Goal: Task Accomplishment & Management: Manage account settings

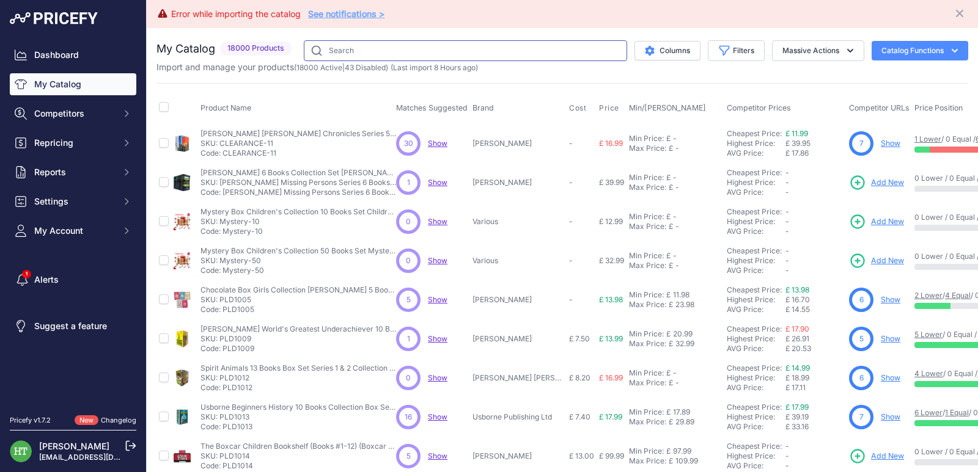
click at [410, 46] on input "text" at bounding box center [465, 50] width 323 height 21
paste input "[PERSON_NAME]"
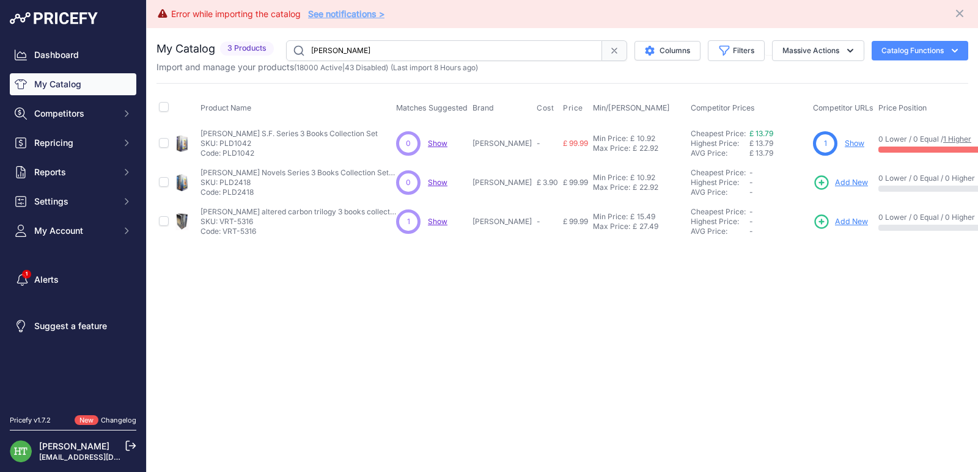
click at [341, 49] on input "richard morgan" at bounding box center [444, 50] width 316 height 21
click at [341, 50] on input "richard morgan" at bounding box center [444, 50] width 316 height 21
paste input "PLD17916"
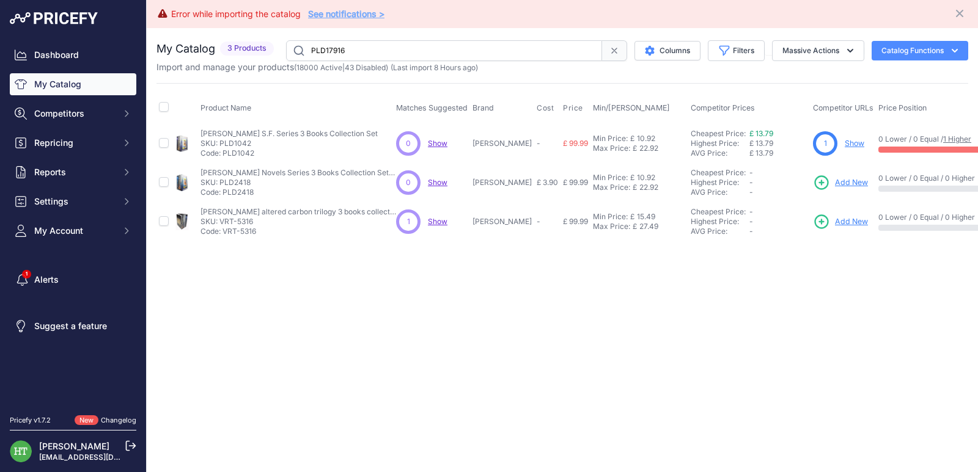
type input "PLD17916"
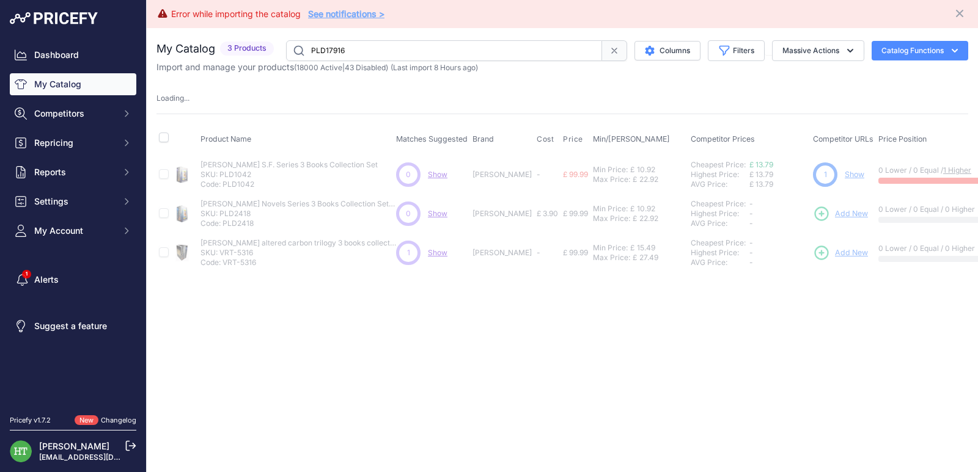
click at [854, 172] on link "Show" at bounding box center [854, 174] width 20 height 9
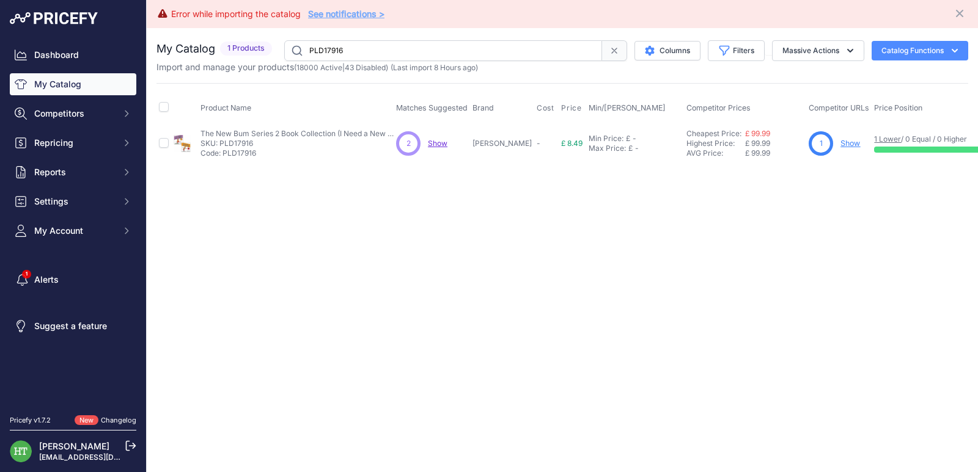
click at [848, 144] on link "Show" at bounding box center [850, 143] width 20 height 9
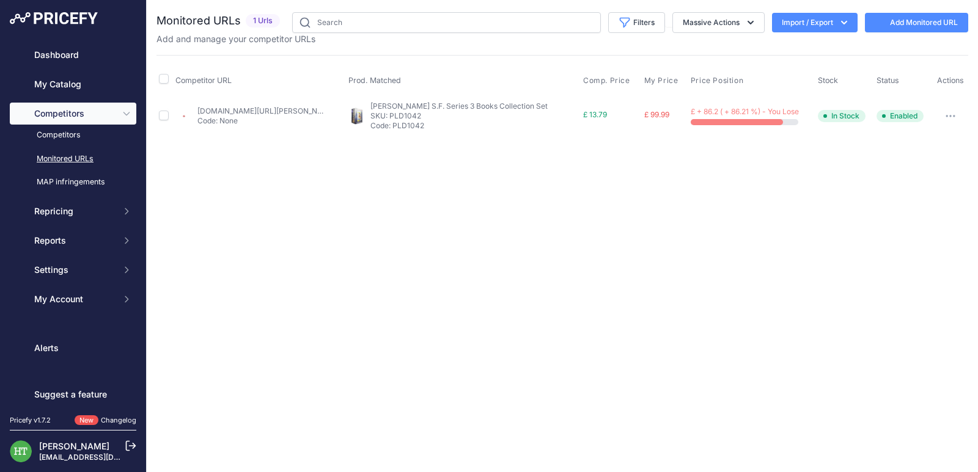
click at [948, 108] on button "button" at bounding box center [950, 116] width 24 height 17
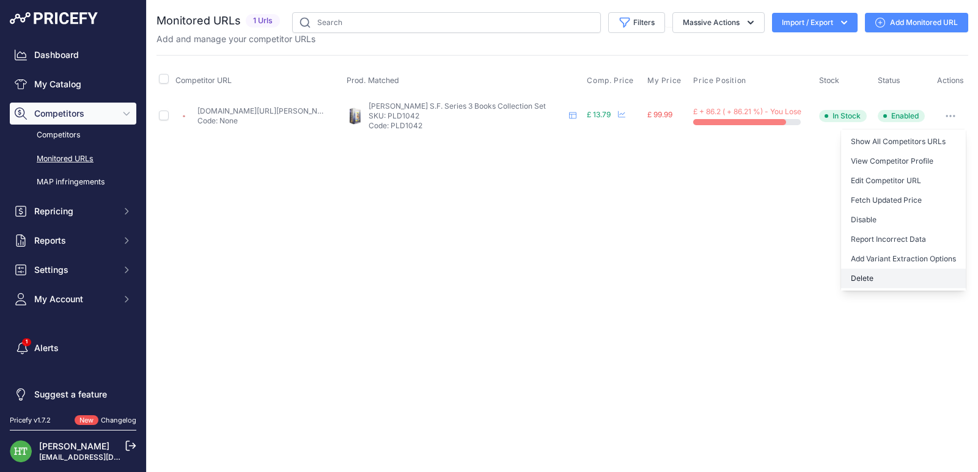
click at [854, 274] on button "Delete" at bounding box center [903, 279] width 125 height 20
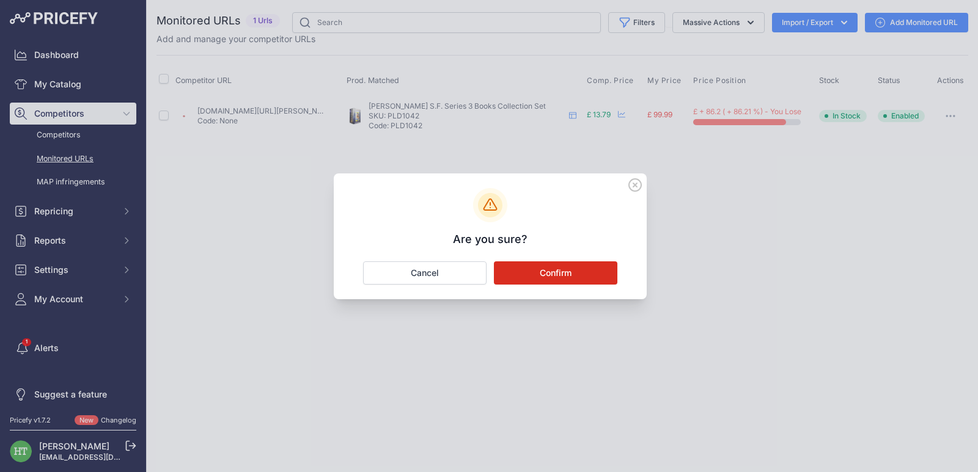
click at [539, 269] on button "Confirm" at bounding box center [555, 273] width 123 height 23
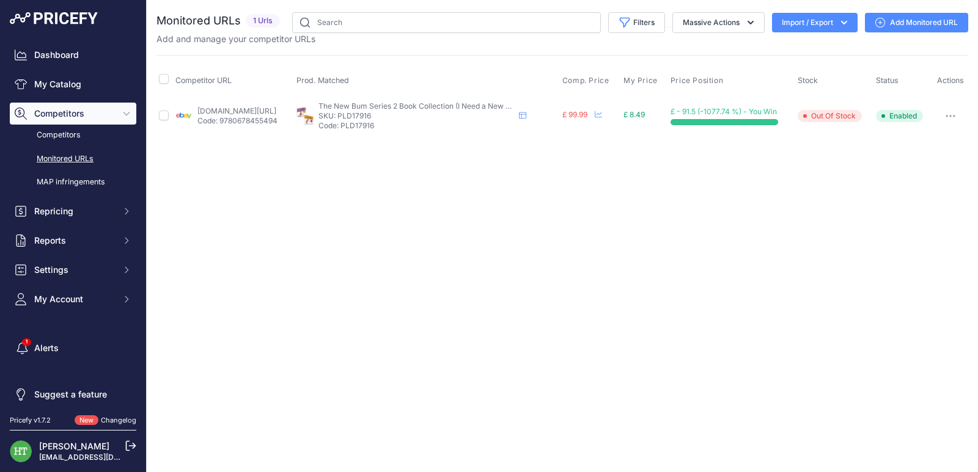
click at [945, 119] on button "button" at bounding box center [950, 116] width 24 height 17
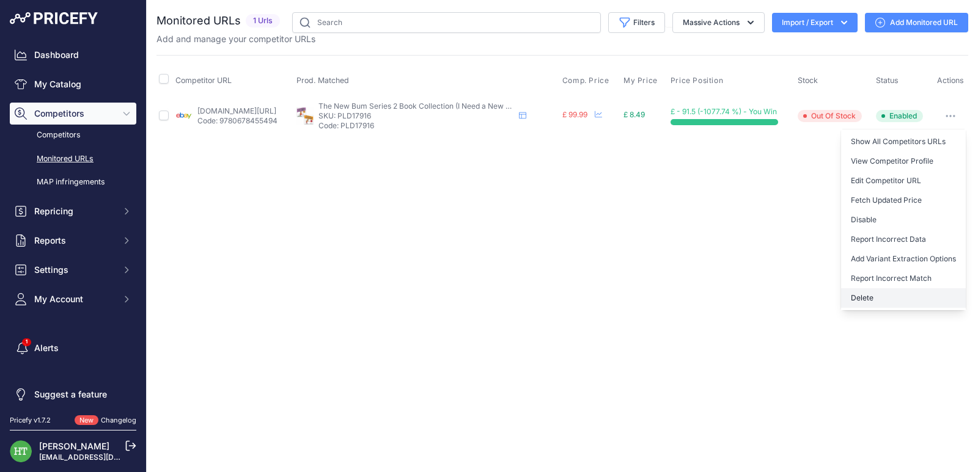
click at [865, 301] on button "Delete" at bounding box center [903, 298] width 125 height 20
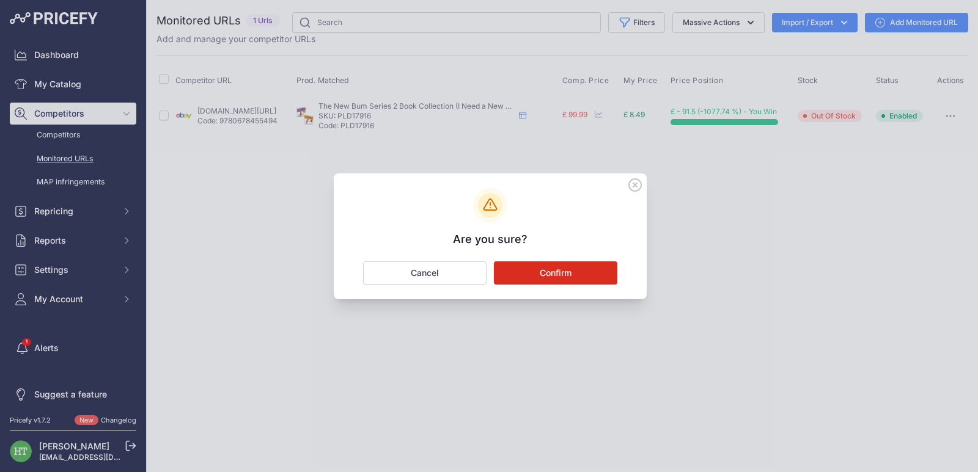
click at [577, 269] on button "Confirm" at bounding box center [555, 273] width 123 height 23
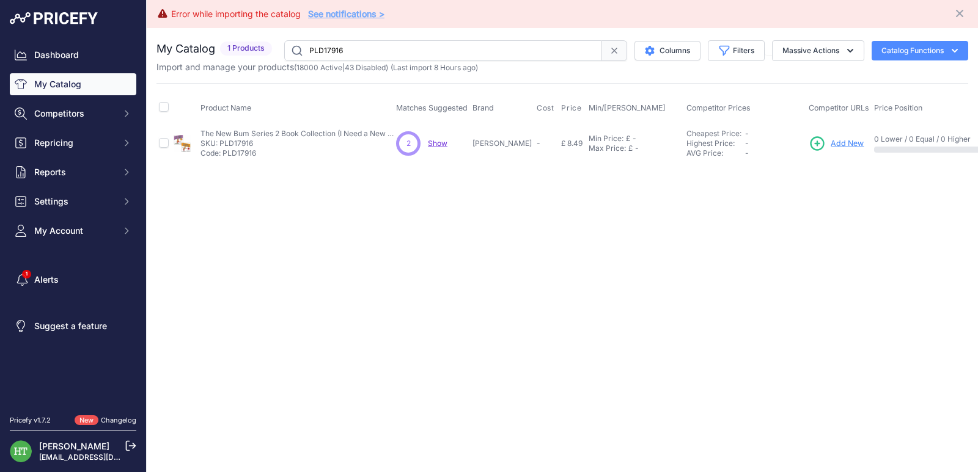
click at [229, 127] on td "The New Bum Series 2 Book Collection (I Need a New Bum, I've Broken My Bum) by …" at bounding box center [296, 144] width 196 height 40
copy div "The New Bum Series 2 Book Collection (I Need a New Bum, I've Broken My Bum) by …"
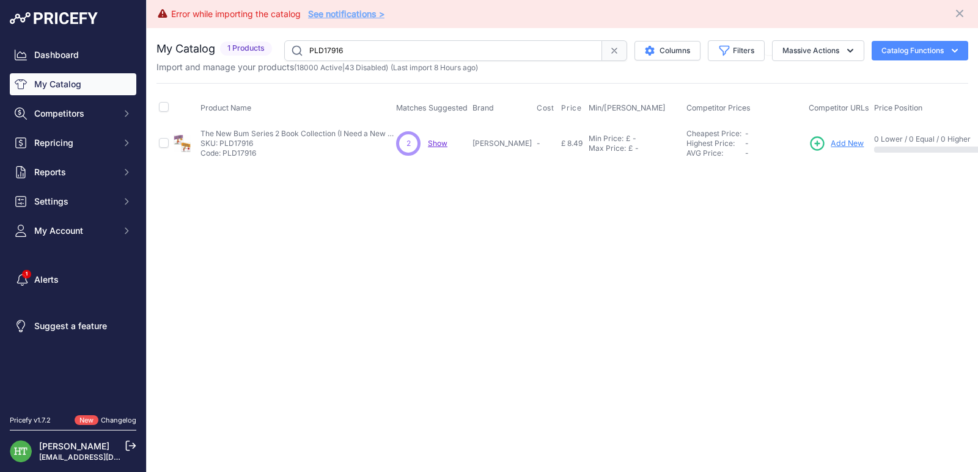
click at [360, 43] on input "PLD17916" at bounding box center [443, 50] width 318 height 21
paste input "Way I Cook"
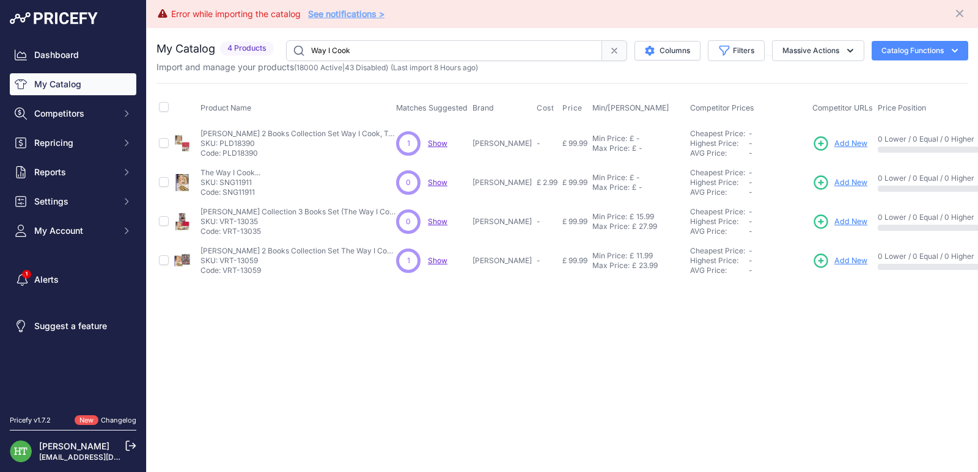
click at [367, 50] on input "Way I Cook" at bounding box center [444, 50] width 316 height 21
click at [376, 45] on input "Way I Cook" at bounding box center [444, 50] width 316 height 21
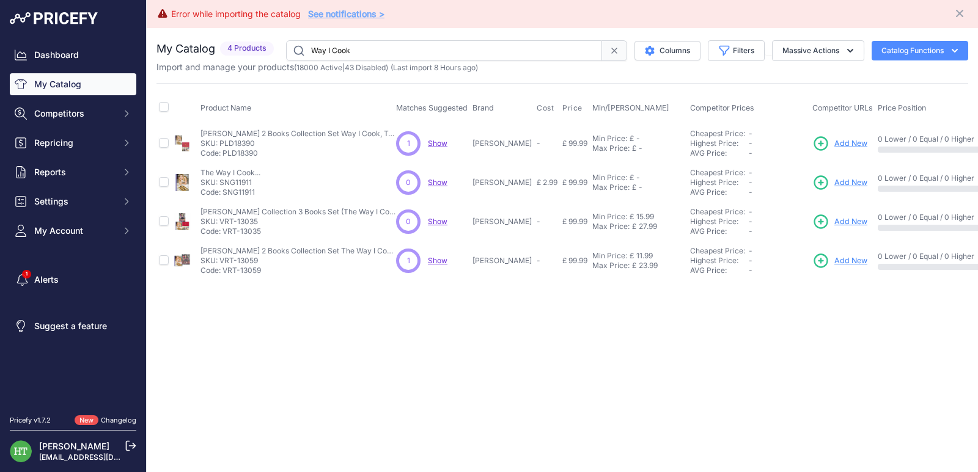
click at [376, 45] on input "Way I Cook" at bounding box center [444, 50] width 316 height 21
paste input "Tonics & Teas"
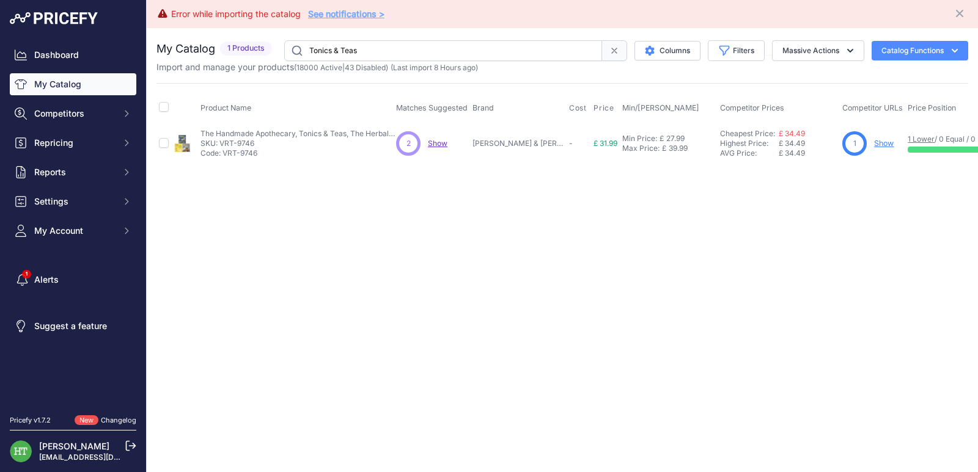
click at [374, 44] on input "Tonics & Teas" at bounding box center [443, 50] width 318 height 21
paste input "World Atlas of Coffee"
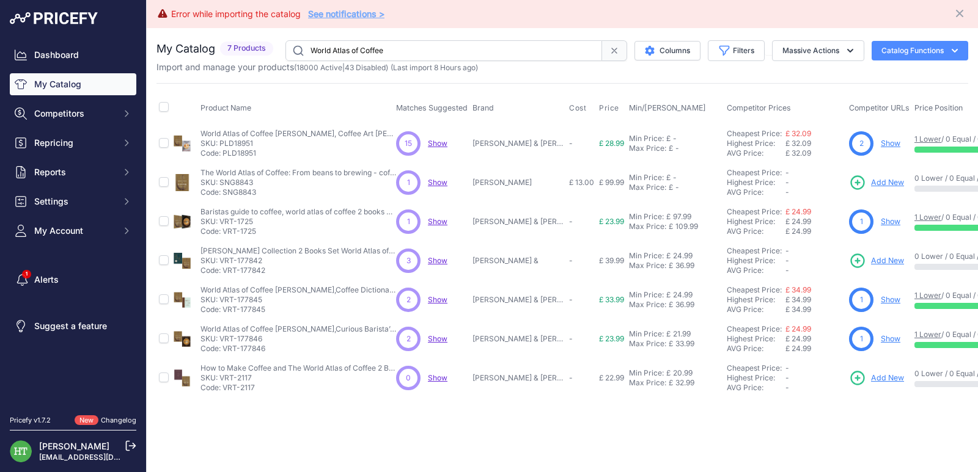
click at [351, 48] on input "World Atlas of Coffee" at bounding box center [443, 50] width 317 height 21
paste input "No-Drama Disciplin"
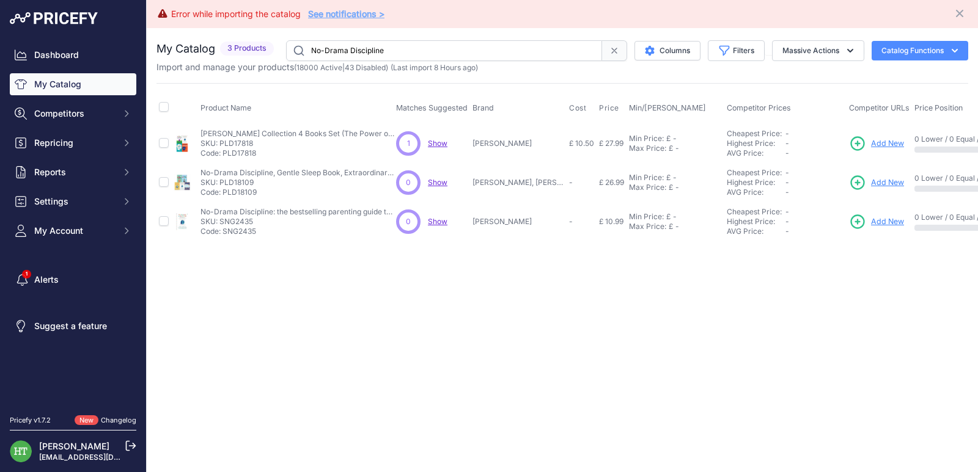
click at [416, 47] on input "No-Drama Discipline" at bounding box center [444, 50] width 316 height 21
paste input "Hussite Trilogy"
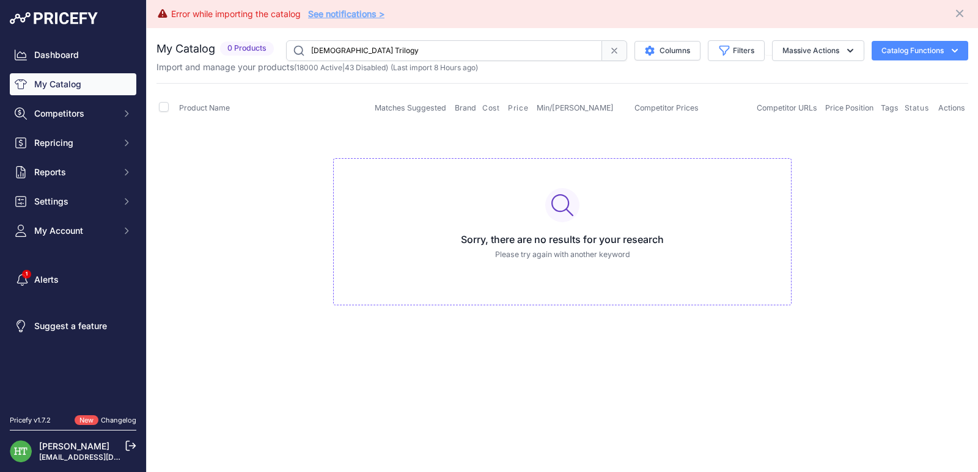
click at [421, 54] on input "Hussite Trilogy" at bounding box center [444, 50] width 316 height 21
paste input "Fifty Things That Made the Modern"
type input "Fifty Things That Made the Modern"
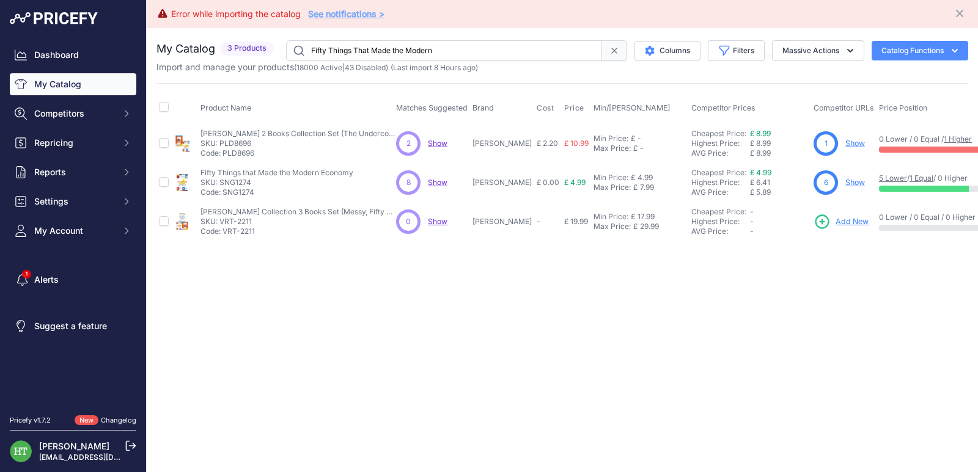
click at [845, 181] on link "Show" at bounding box center [855, 182] width 20 height 9
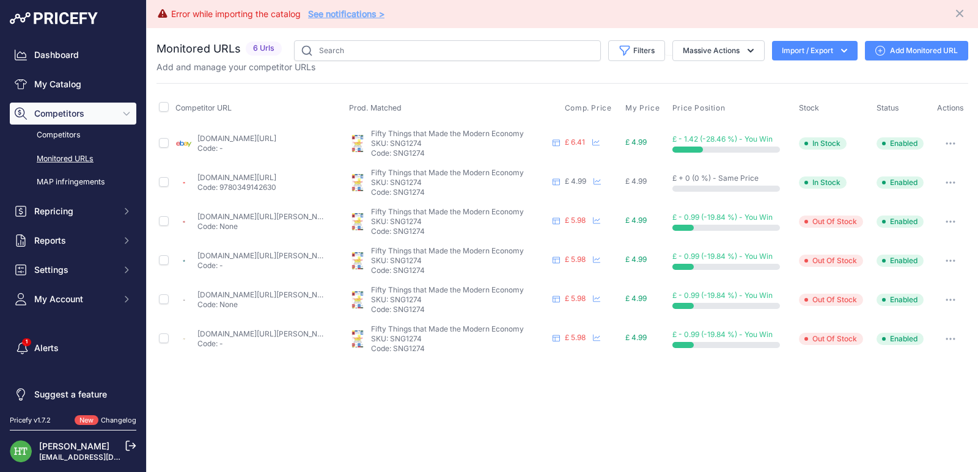
click at [961, 141] on button "button" at bounding box center [950, 143] width 24 height 17
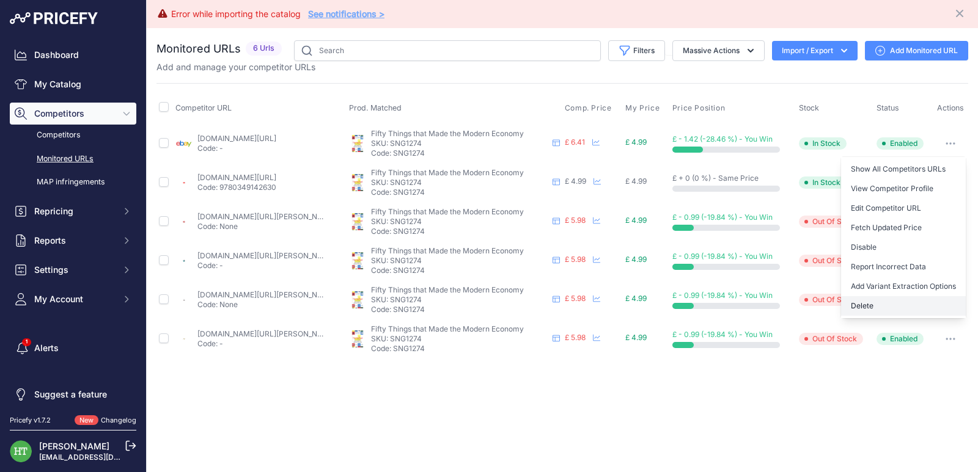
click at [876, 309] on button "Delete" at bounding box center [903, 306] width 125 height 20
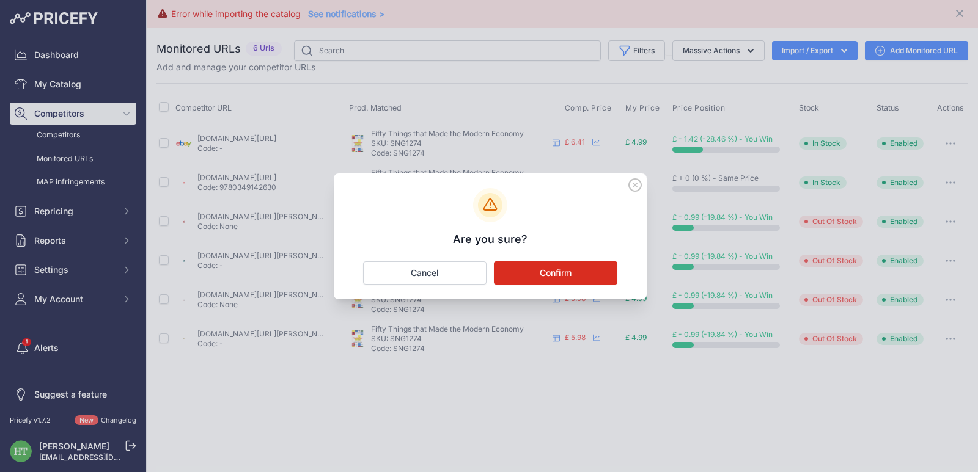
drag, startPoint x: 568, startPoint y: 277, endPoint x: 587, endPoint y: 296, distance: 26.8
click at [569, 277] on button "Confirm" at bounding box center [555, 273] width 123 height 23
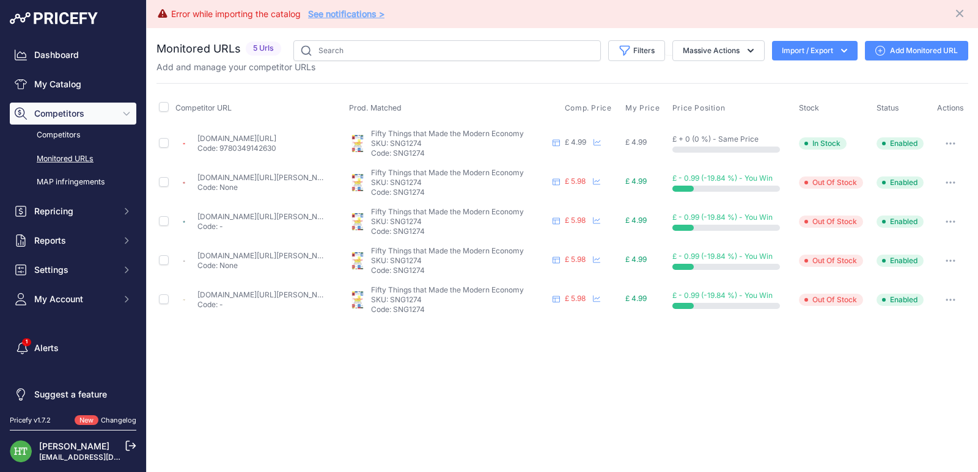
click at [957, 142] on button "button" at bounding box center [950, 143] width 24 height 17
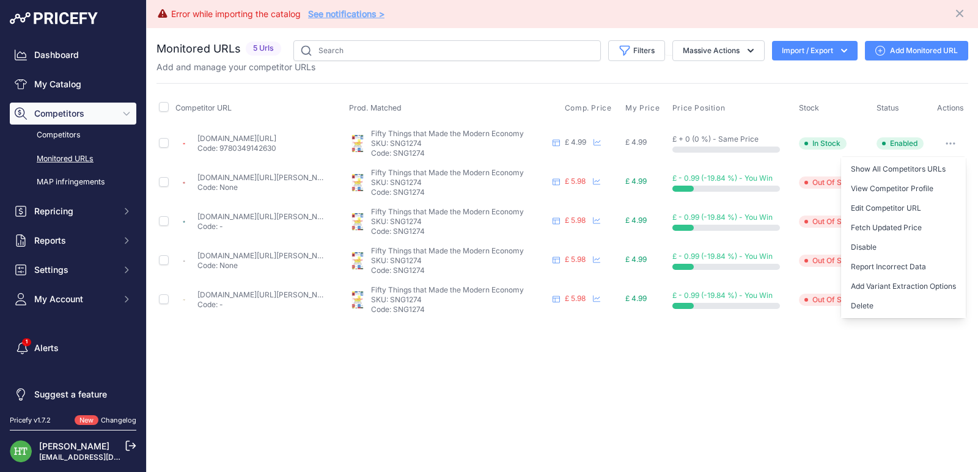
click at [879, 308] on button "Delete" at bounding box center [903, 306] width 125 height 20
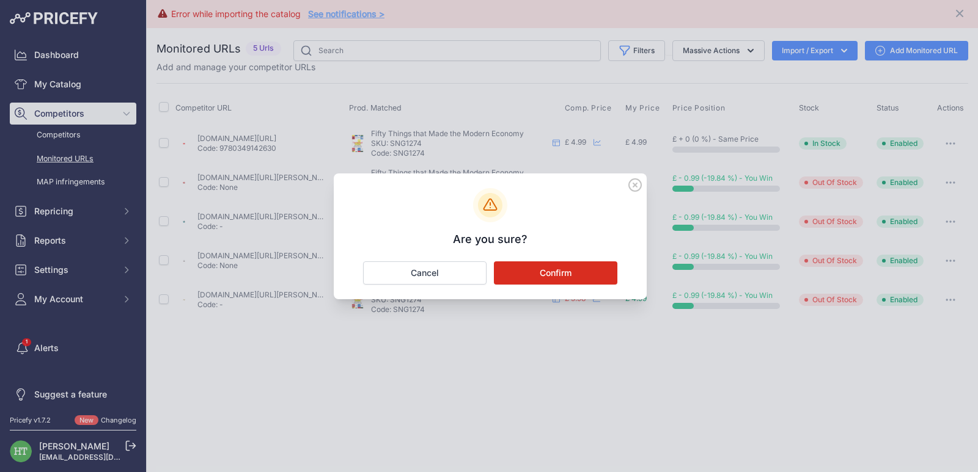
click at [523, 271] on button "Confirm" at bounding box center [555, 273] width 123 height 23
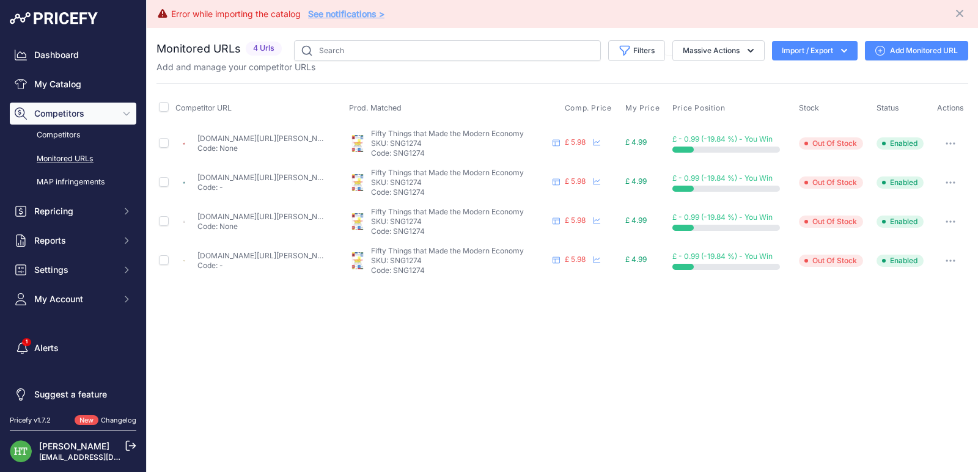
click at [944, 141] on button "button" at bounding box center [950, 143] width 24 height 17
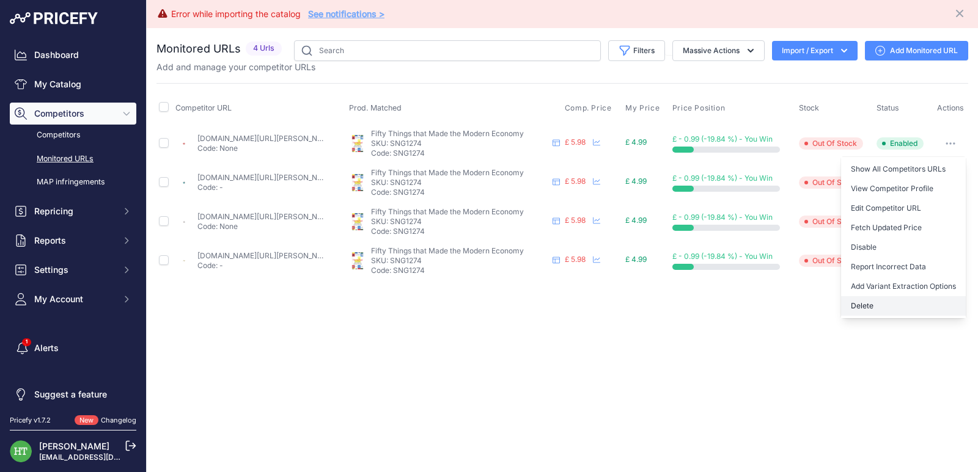
click at [864, 306] on button "Delete" at bounding box center [903, 306] width 125 height 20
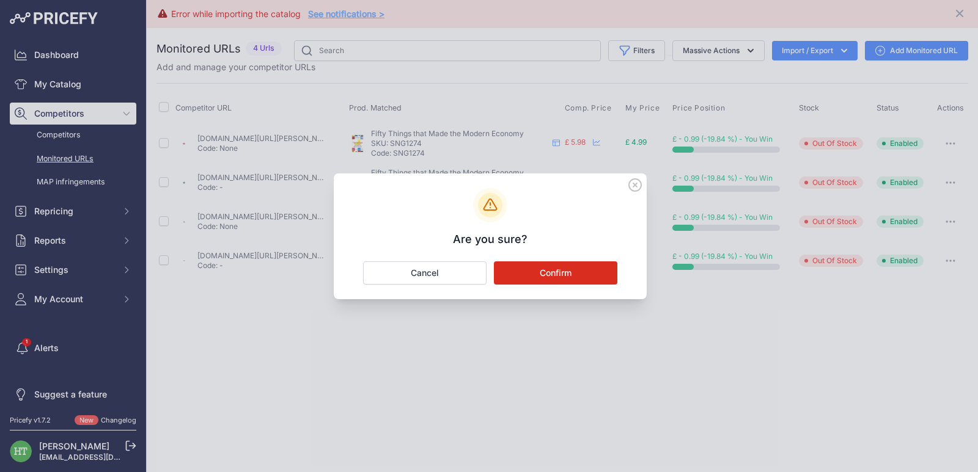
click at [543, 276] on button "Confirm" at bounding box center [555, 273] width 123 height 23
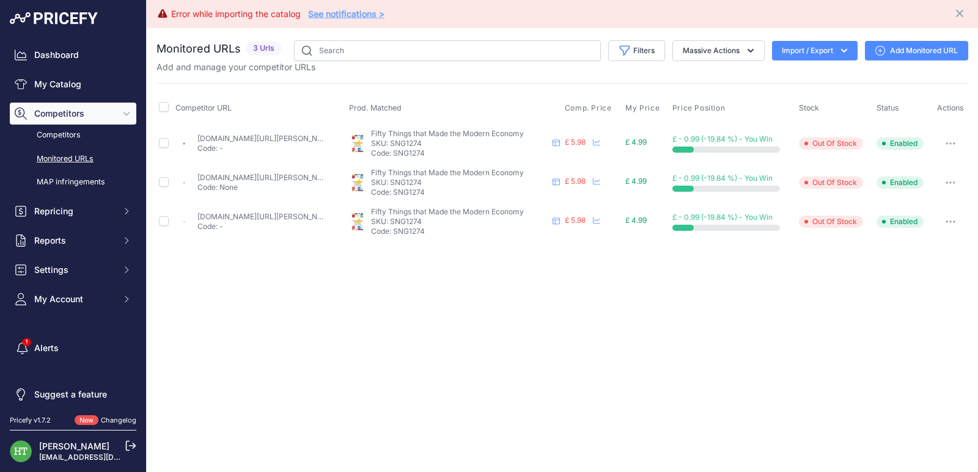
click at [948, 141] on button "button" at bounding box center [950, 143] width 24 height 17
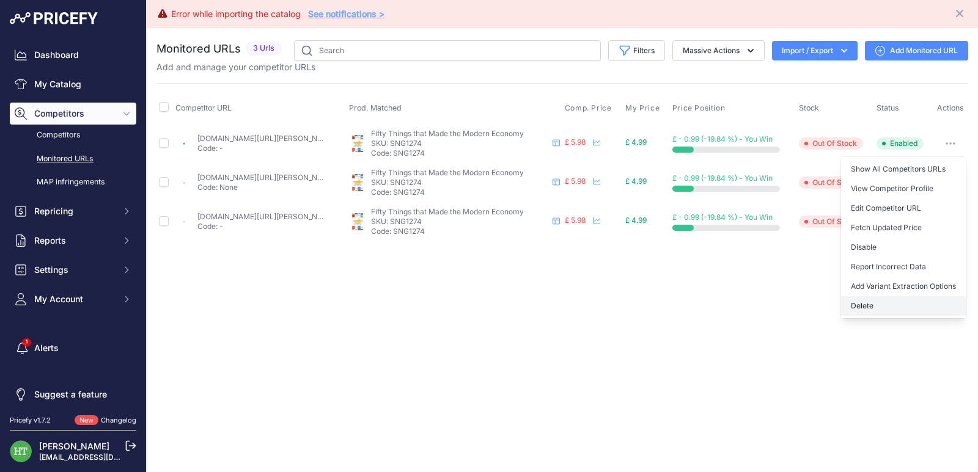
click at [870, 301] on button "Delete" at bounding box center [903, 306] width 125 height 20
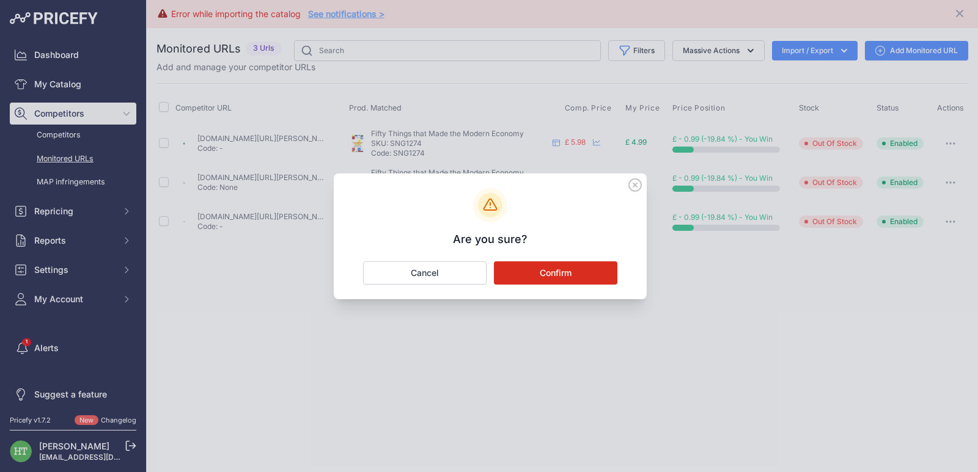
click at [569, 276] on button "Confirm" at bounding box center [555, 273] width 123 height 23
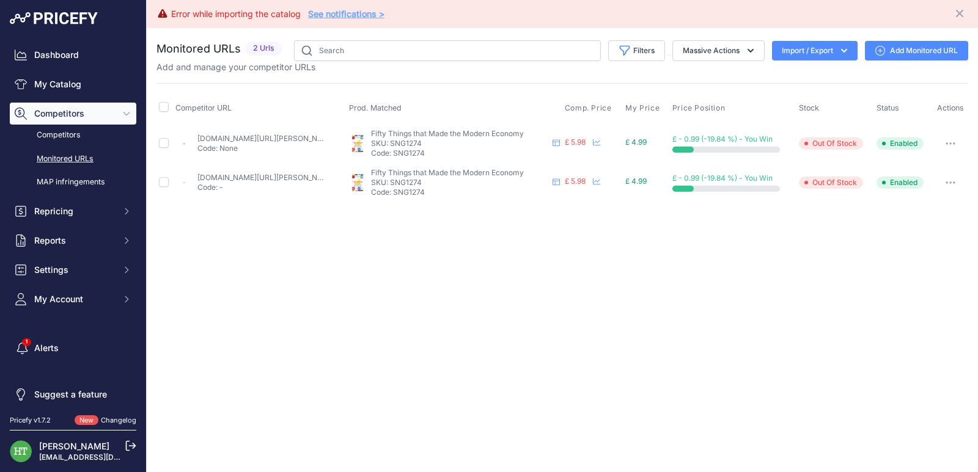
click at [949, 148] on button "button" at bounding box center [950, 143] width 24 height 17
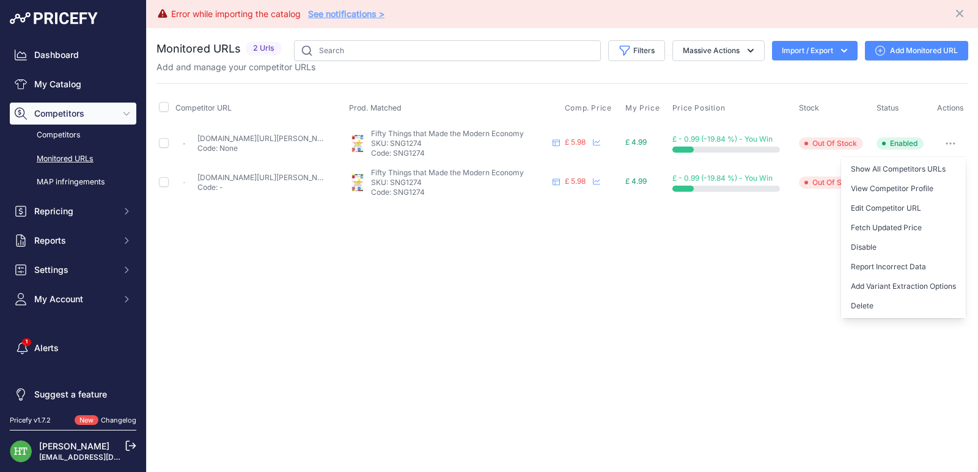
click at [880, 300] on button "Delete" at bounding box center [903, 306] width 125 height 20
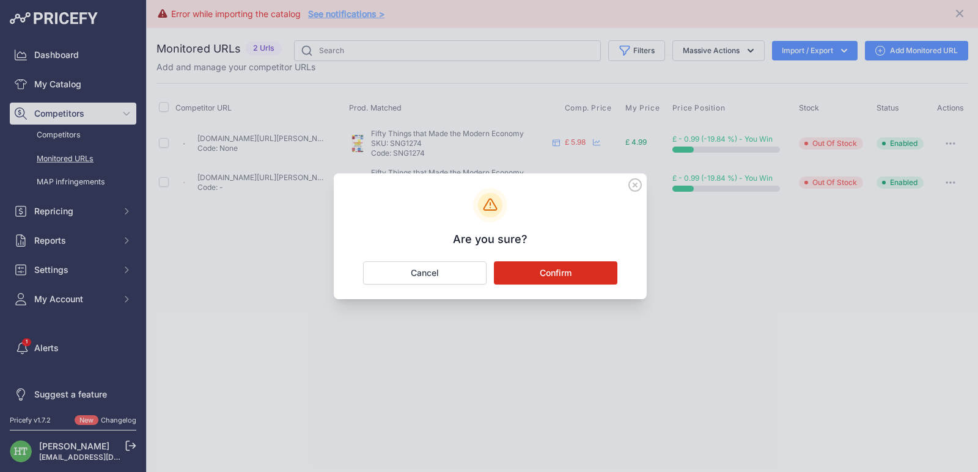
click at [574, 274] on button "Confirm" at bounding box center [555, 273] width 123 height 23
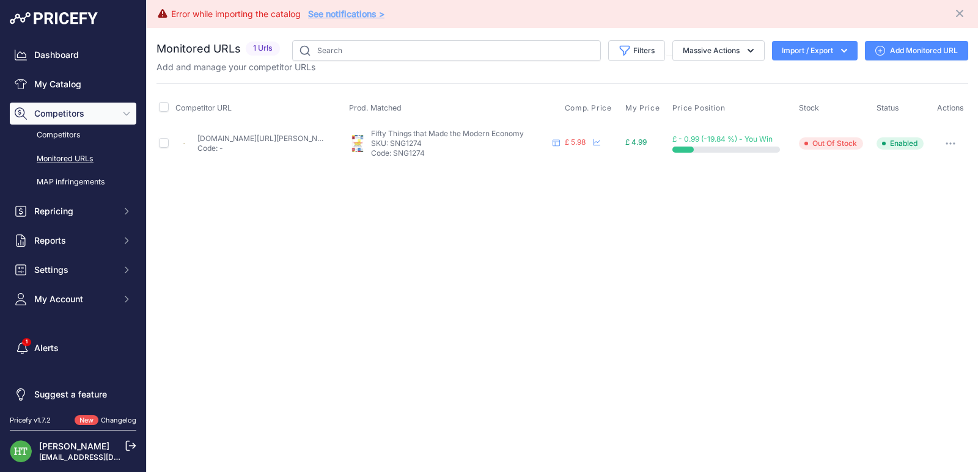
drag, startPoint x: 951, startPoint y: 142, endPoint x: 888, endPoint y: 216, distance: 96.2
click at [951, 142] on button "button" at bounding box center [950, 143] width 24 height 17
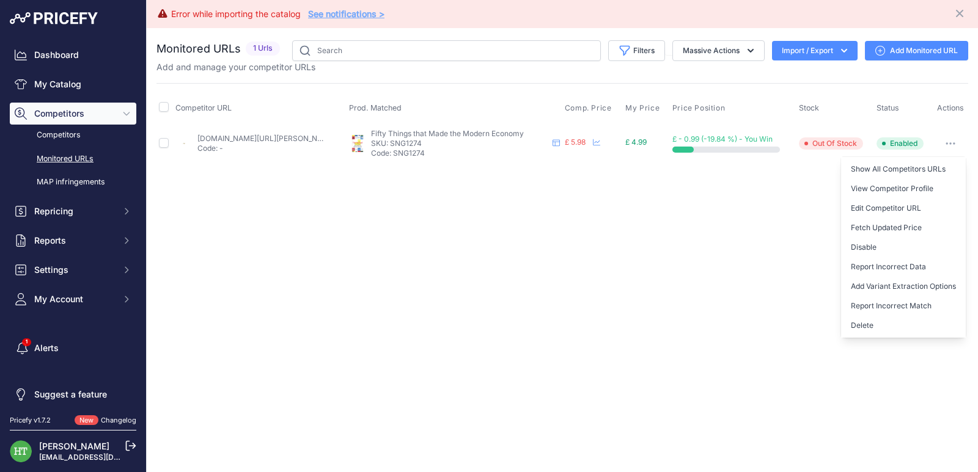
click at [867, 323] on button "Delete" at bounding box center [903, 326] width 125 height 20
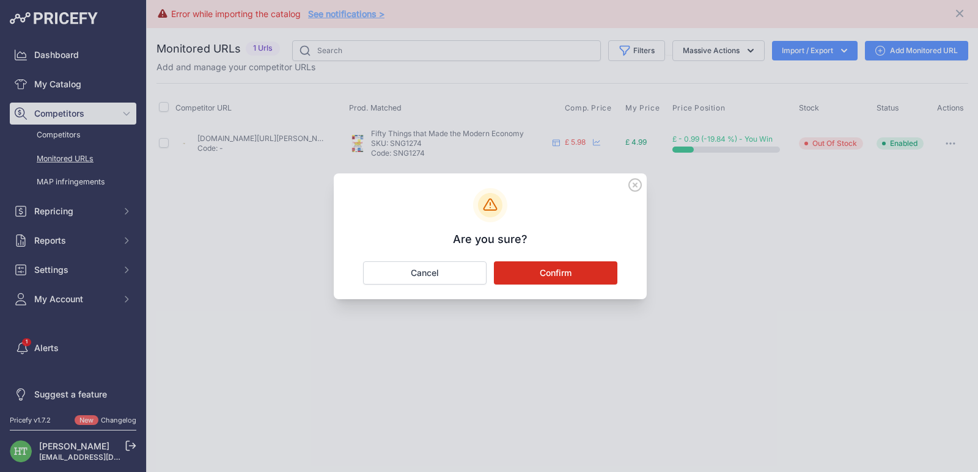
click at [582, 273] on button "Confirm" at bounding box center [555, 273] width 123 height 23
